Goal: Task Accomplishment & Management: Use online tool/utility

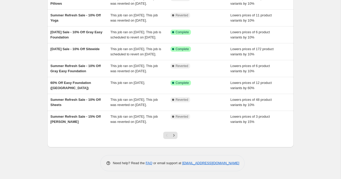
scroll to position [121, 0]
click at [173, 138] on icon "Next" at bounding box center [173, 134] width 5 height 5
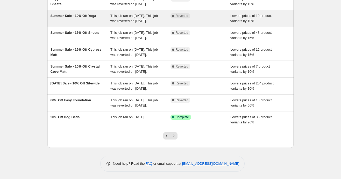
scroll to position [135, 0]
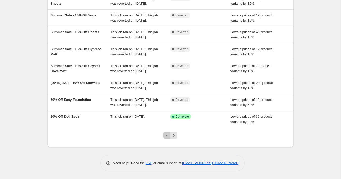
click at [165, 136] on icon "Previous" at bounding box center [166, 134] width 5 height 5
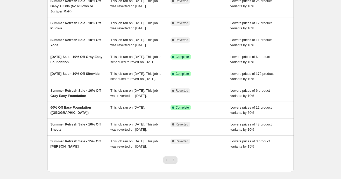
scroll to position [71, 0]
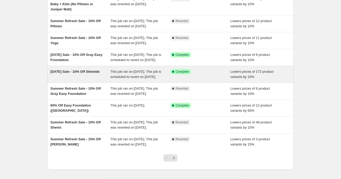
click at [76, 79] on div "[DATE] Sale - 10% Off Sitewide" at bounding box center [81, 74] width 60 height 10
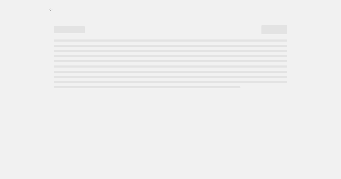
select select "percentage"
select select "not_equal"
select select "product_status"
select select "not_equal"
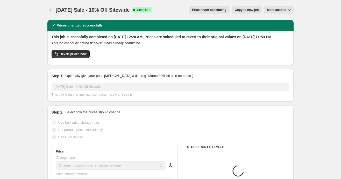
select select "collection"
select select "tag"
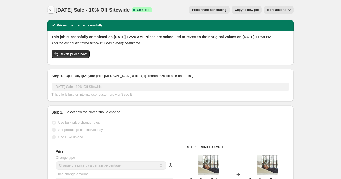
click at [50, 11] on icon "Price change jobs" at bounding box center [50, 10] width 3 height 3
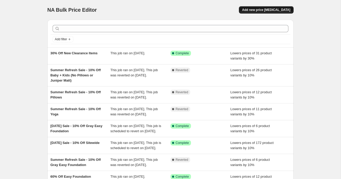
click at [269, 9] on span "Add new price [MEDICAL_DATA]" at bounding box center [266, 10] width 48 height 4
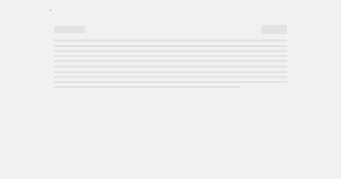
select select "percentage"
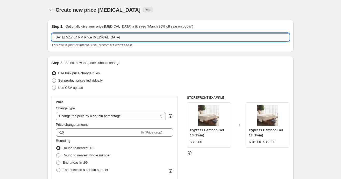
click at [130, 39] on input "[DATE] 5:17:04 PM Price [MEDICAL_DATA]" at bounding box center [171, 37] width 238 height 8
click at [107, 37] on input "[DATE] Sale Restorative Leg CCushion" at bounding box center [171, 37] width 238 height 8
click at [131, 38] on input "[DATE] Sale Restorative Leg Cushion" at bounding box center [171, 37] width 238 height 8
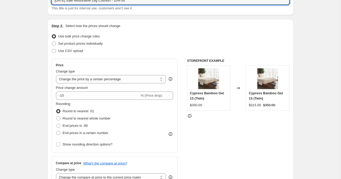
scroll to position [46, 0]
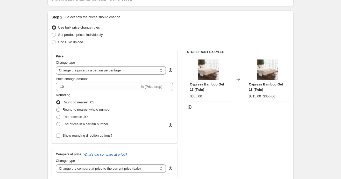
type input "[DATE] Sale Restorative Leg Cushion - 10% off"
click at [59, 109] on span at bounding box center [58, 109] width 4 height 4
click at [57, 108] on input "Round to nearest whole number" at bounding box center [56, 107] width 0 height 0
radio input "true"
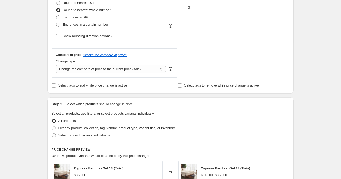
scroll to position [145, 0]
click at [53, 84] on input "Select tags to add while price change is active" at bounding box center [54, 85] width 4 height 4
checkbox input "true"
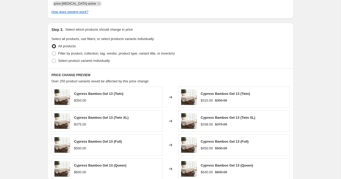
scroll to position [252, 0]
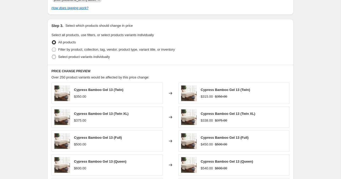
click at [54, 57] on span at bounding box center [54, 57] width 4 height 4
click at [52, 55] on input "Select product variants individually" at bounding box center [52, 55] width 0 height 0
radio input "true"
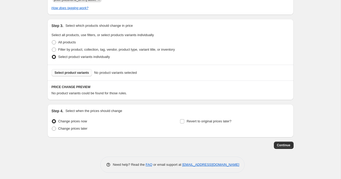
click at [68, 71] on span "Select product variants" at bounding box center [72, 73] width 34 height 4
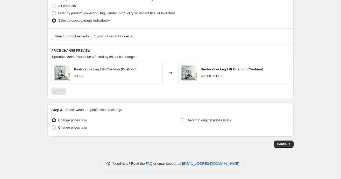
scroll to position [287, 0]
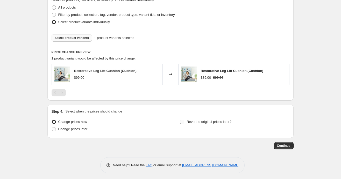
click at [184, 122] on input "Revert to original prices later?" at bounding box center [182, 122] width 4 height 4
checkbox input "true"
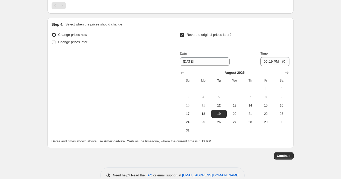
scroll to position [386, 0]
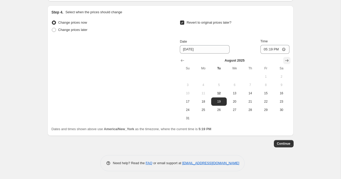
click at [287, 60] on icon "Show next month, September 2025" at bounding box center [286, 60] width 5 height 5
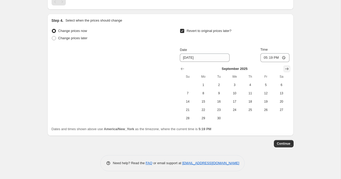
scroll to position [378, 0]
click at [203, 93] on span "8" at bounding box center [203, 93] width 11 height 4
type input "[DATE]"
click at [263, 58] on input "17:19" at bounding box center [275, 57] width 29 height 9
type input "23:59"
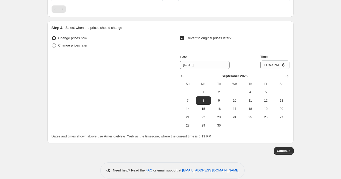
scroll to position [372, 0]
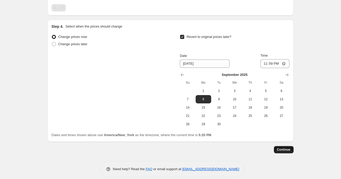
click at [283, 147] on span "Continue" at bounding box center [283, 149] width 13 height 4
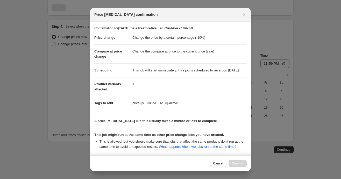
scroll to position [64, 0]
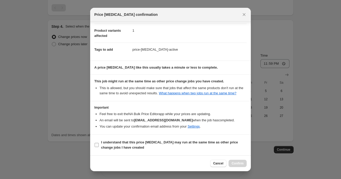
click at [96, 146] on input "I understand that this price [MEDICAL_DATA] may run at the same time as other p…" at bounding box center [97, 145] width 4 height 4
checkbox input "true"
click at [234, 162] on span "Confirm" at bounding box center [238, 163] width 12 height 4
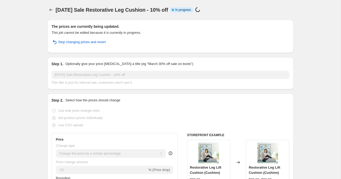
select select "percentage"
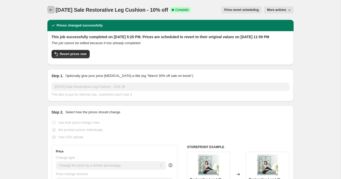
click at [49, 10] on icon "Price change jobs" at bounding box center [50, 9] width 5 height 5
